Goal: Check status: Check status

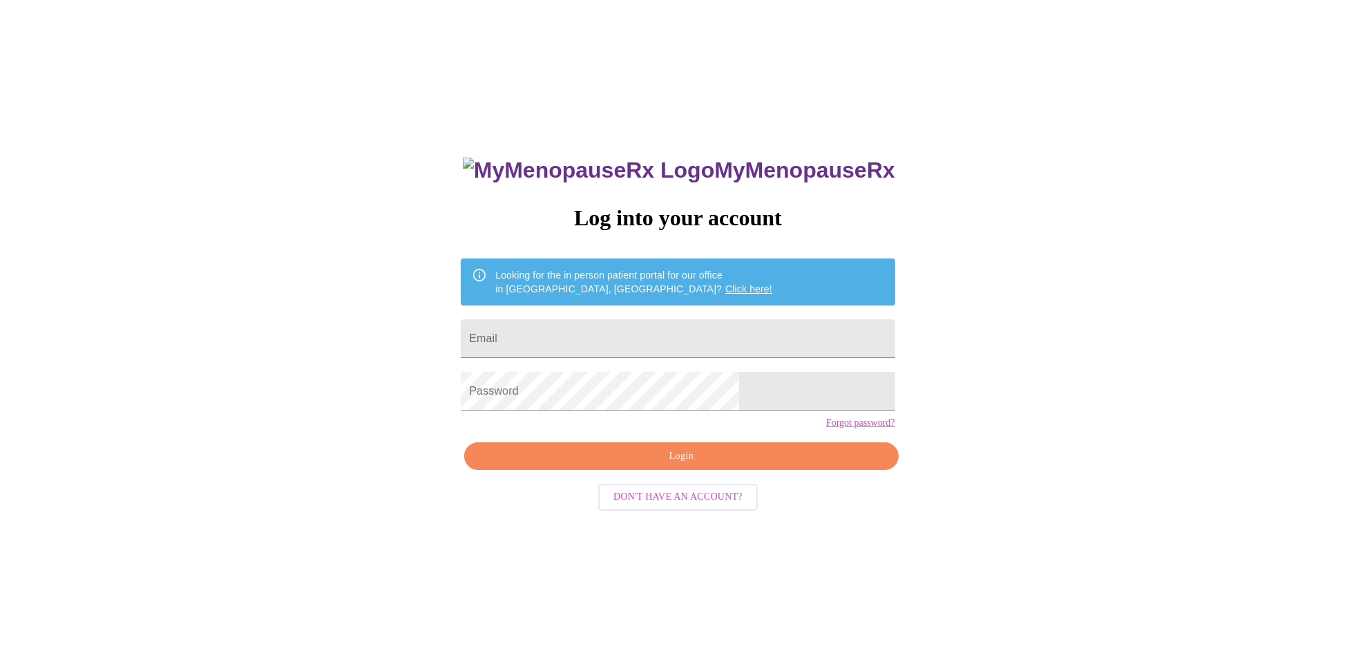
type input "[EMAIL_ADDRESS][DOMAIN_NAME]"
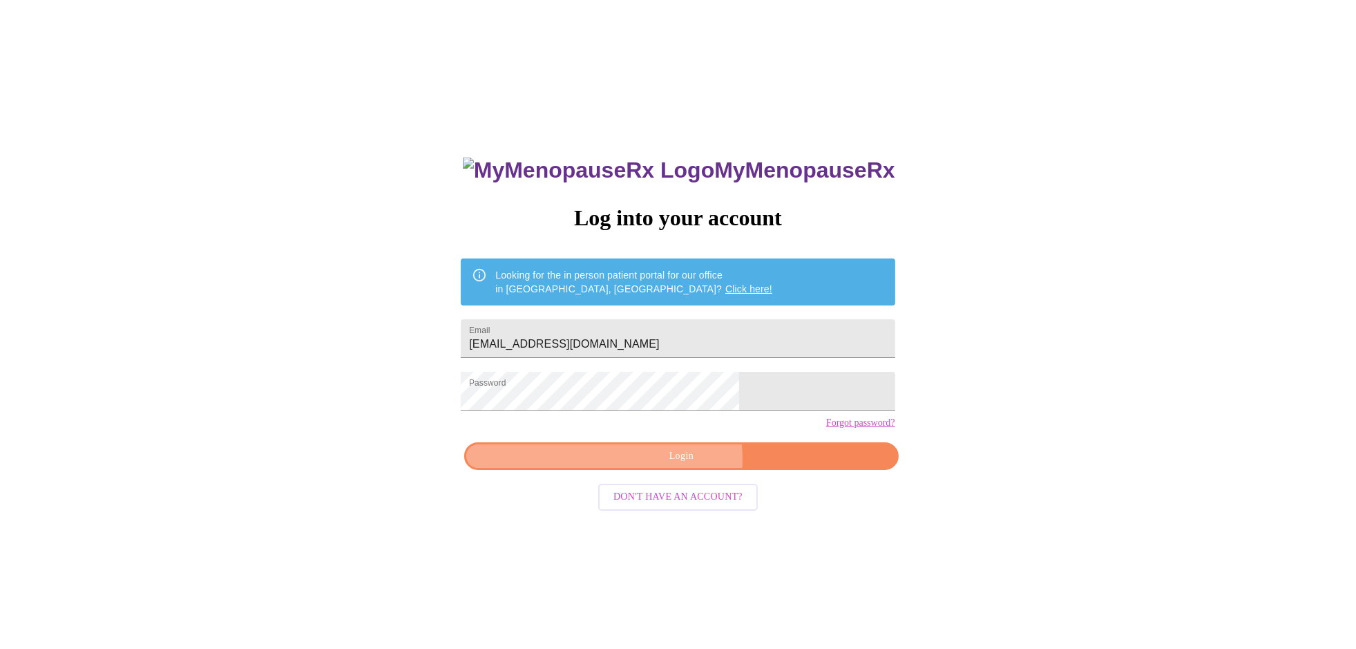
click at [661, 465] on span "Login" at bounding box center [681, 456] width 402 height 17
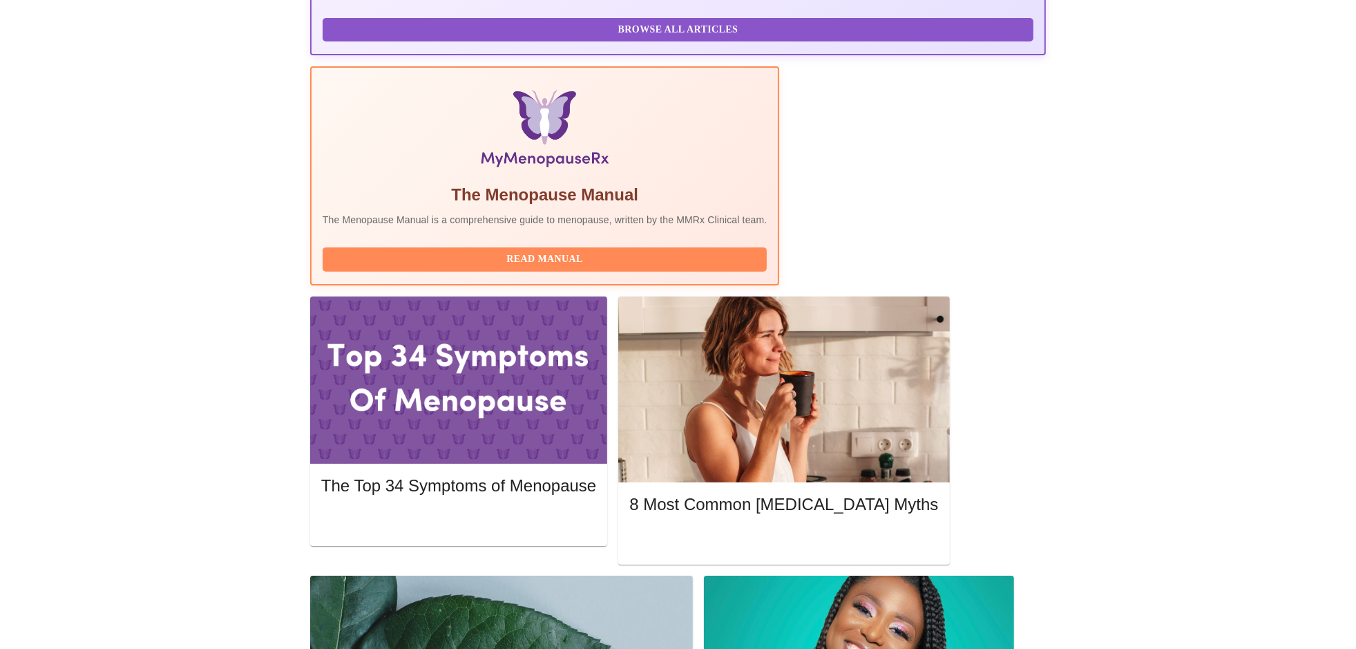
scroll to position [553, 0]
